Goal: Check status

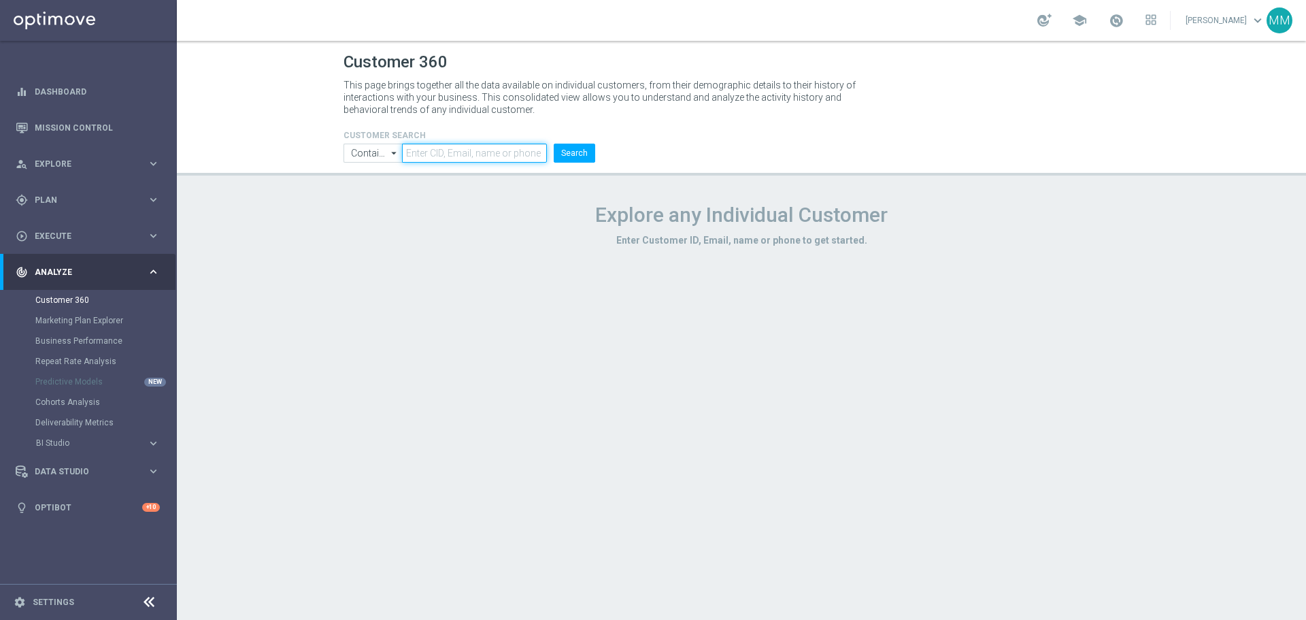
click at [425, 144] on input "text" at bounding box center [474, 153] width 145 height 19
paste input "2115416"
type input "2115416"
click at [579, 147] on button "Search" at bounding box center [575, 153] width 42 height 19
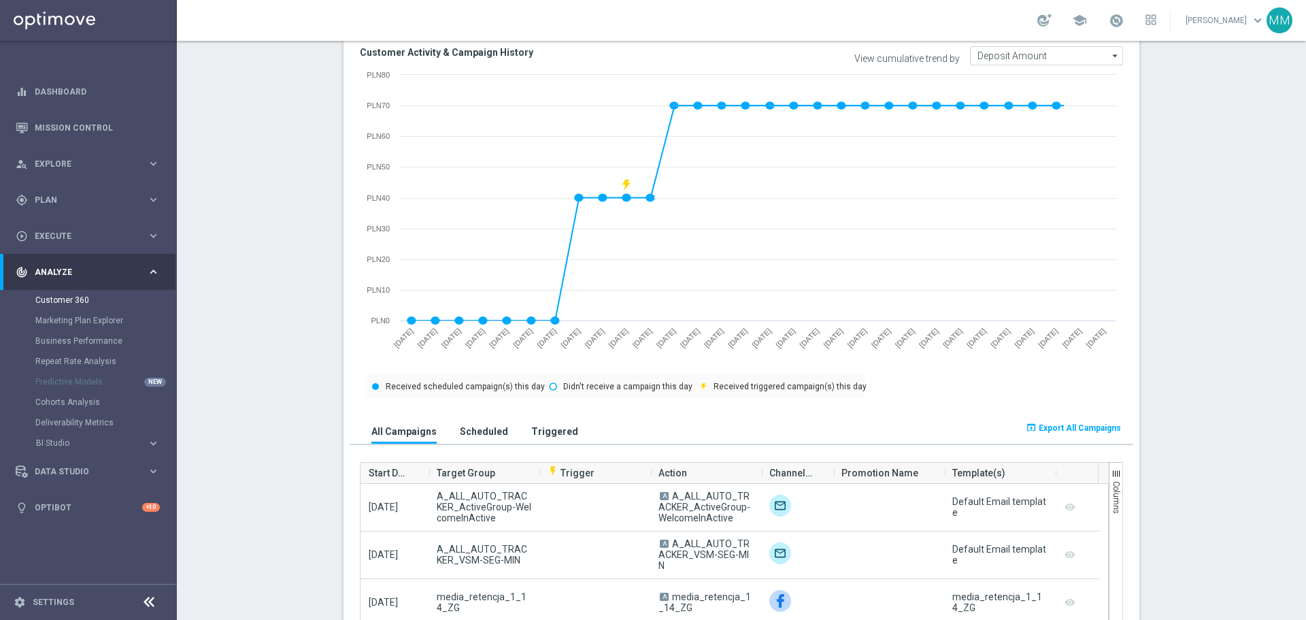
scroll to position [748, 0]
